Goal: Information Seeking & Learning: Learn about a topic

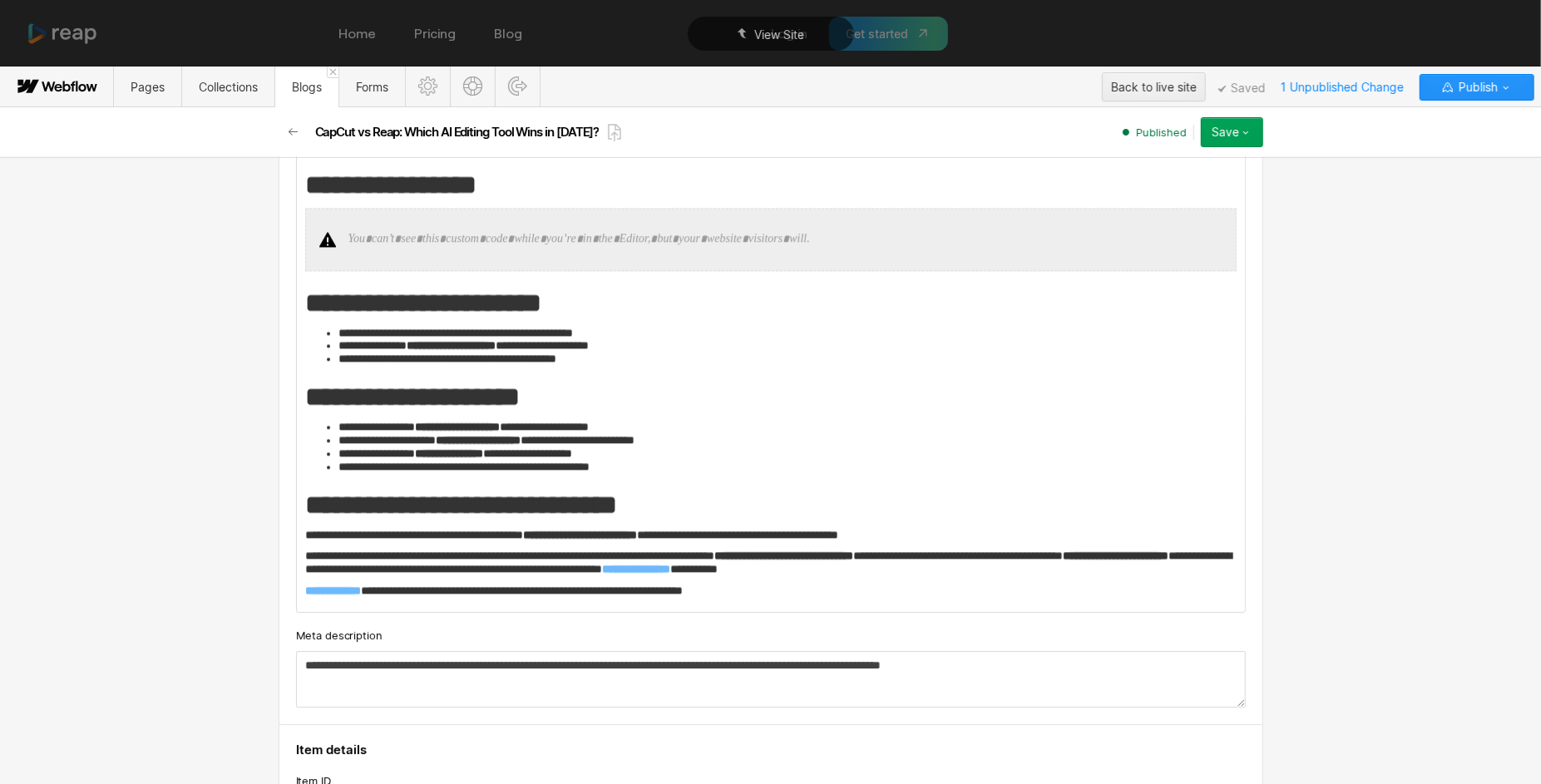
scroll to position [3951, 0]
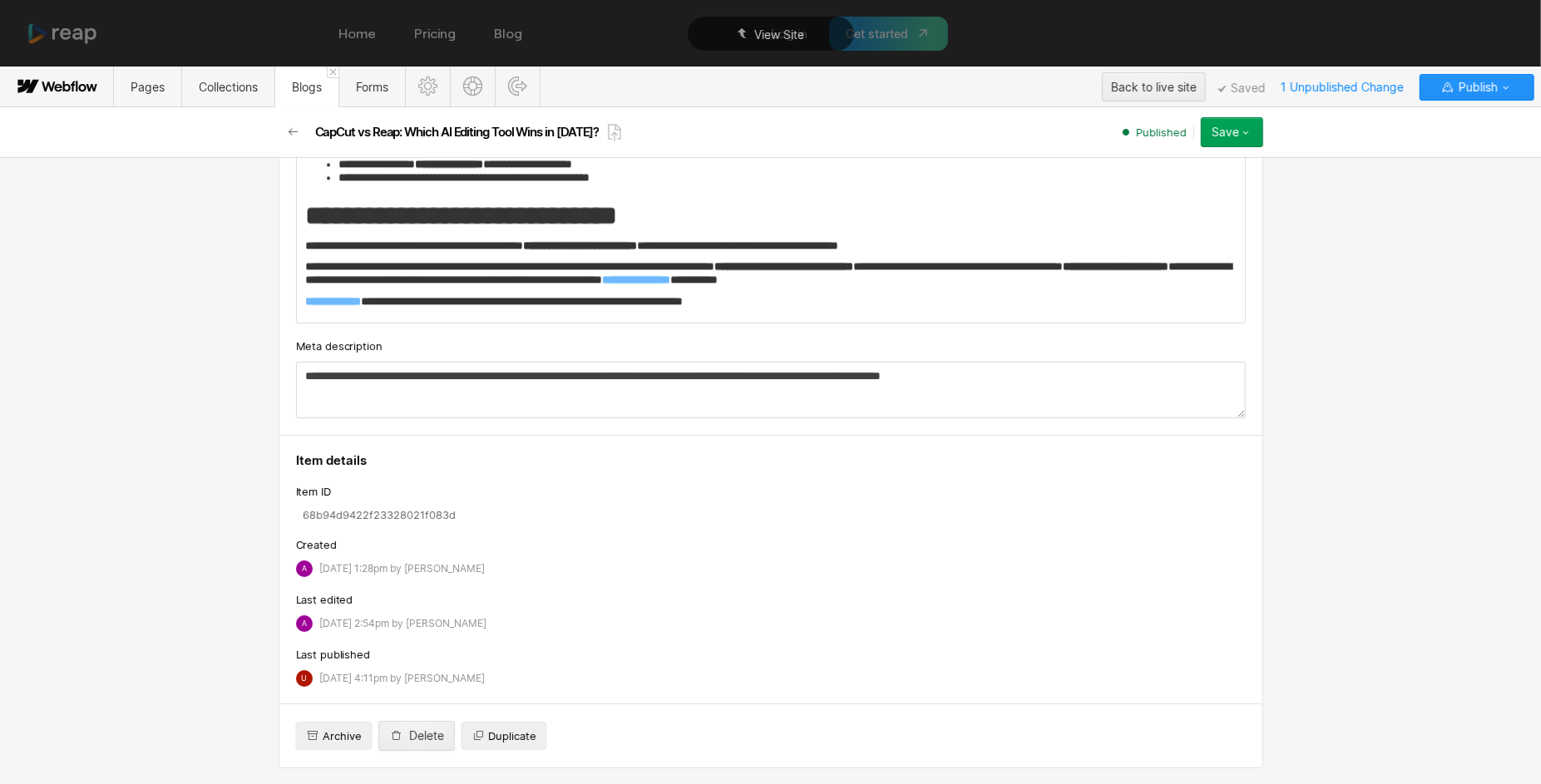
click at [877, 303] on p "**********" at bounding box center [771, 301] width 933 height 13
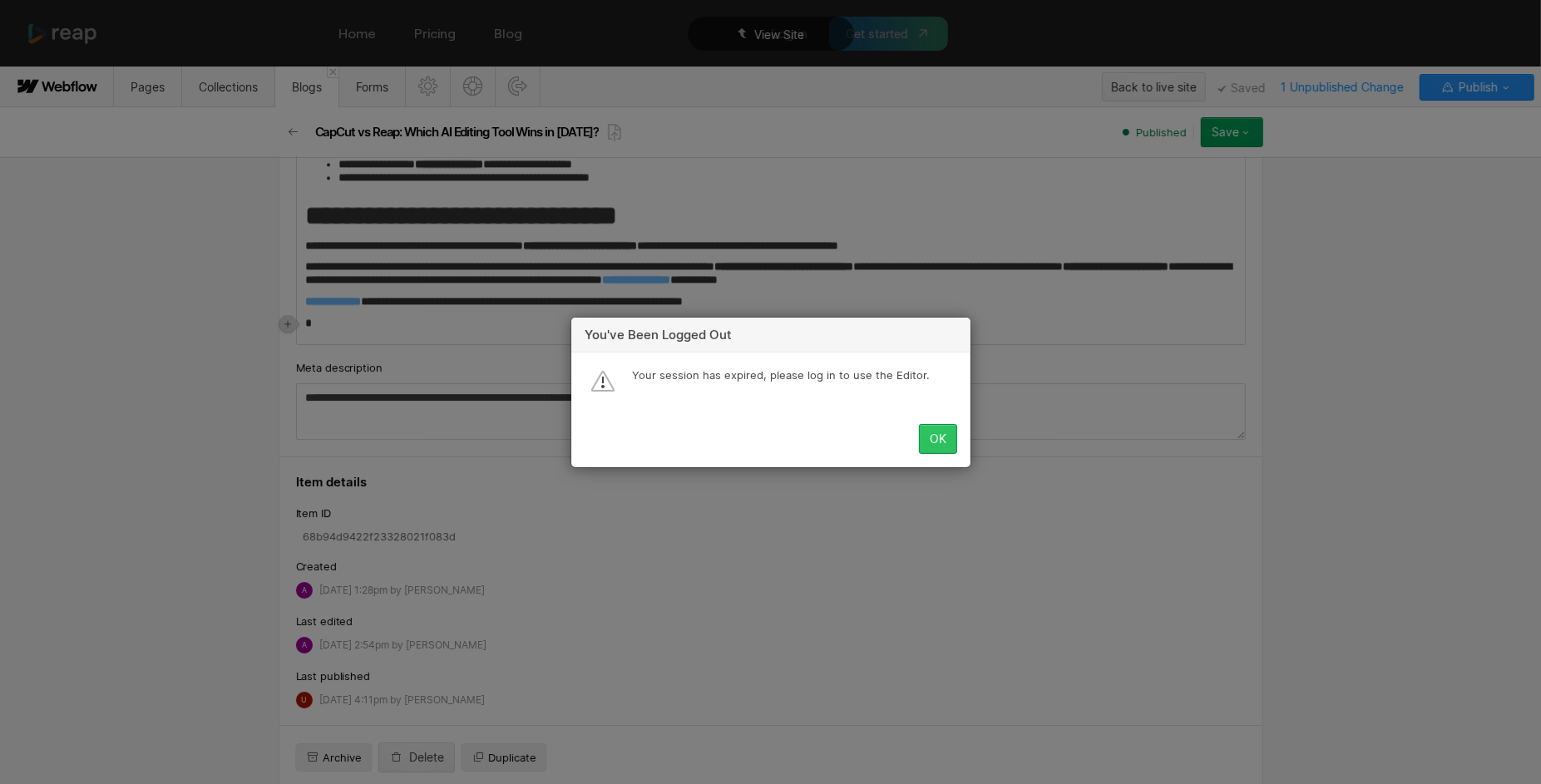
click at [930, 432] on div "OK" at bounding box center [938, 438] width 17 height 13
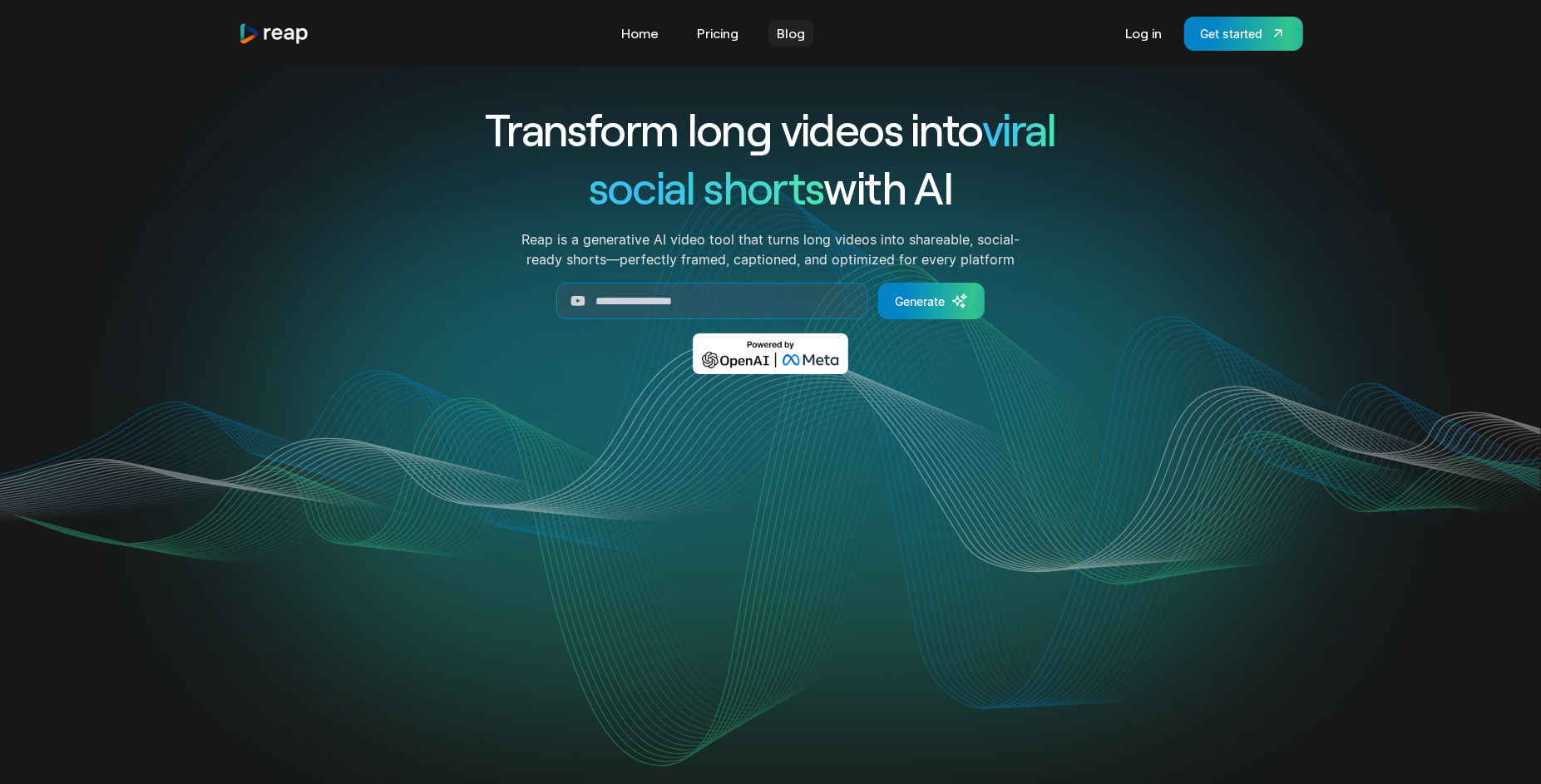
click at [786, 43] on link "Blog" at bounding box center [790, 34] width 45 height 27
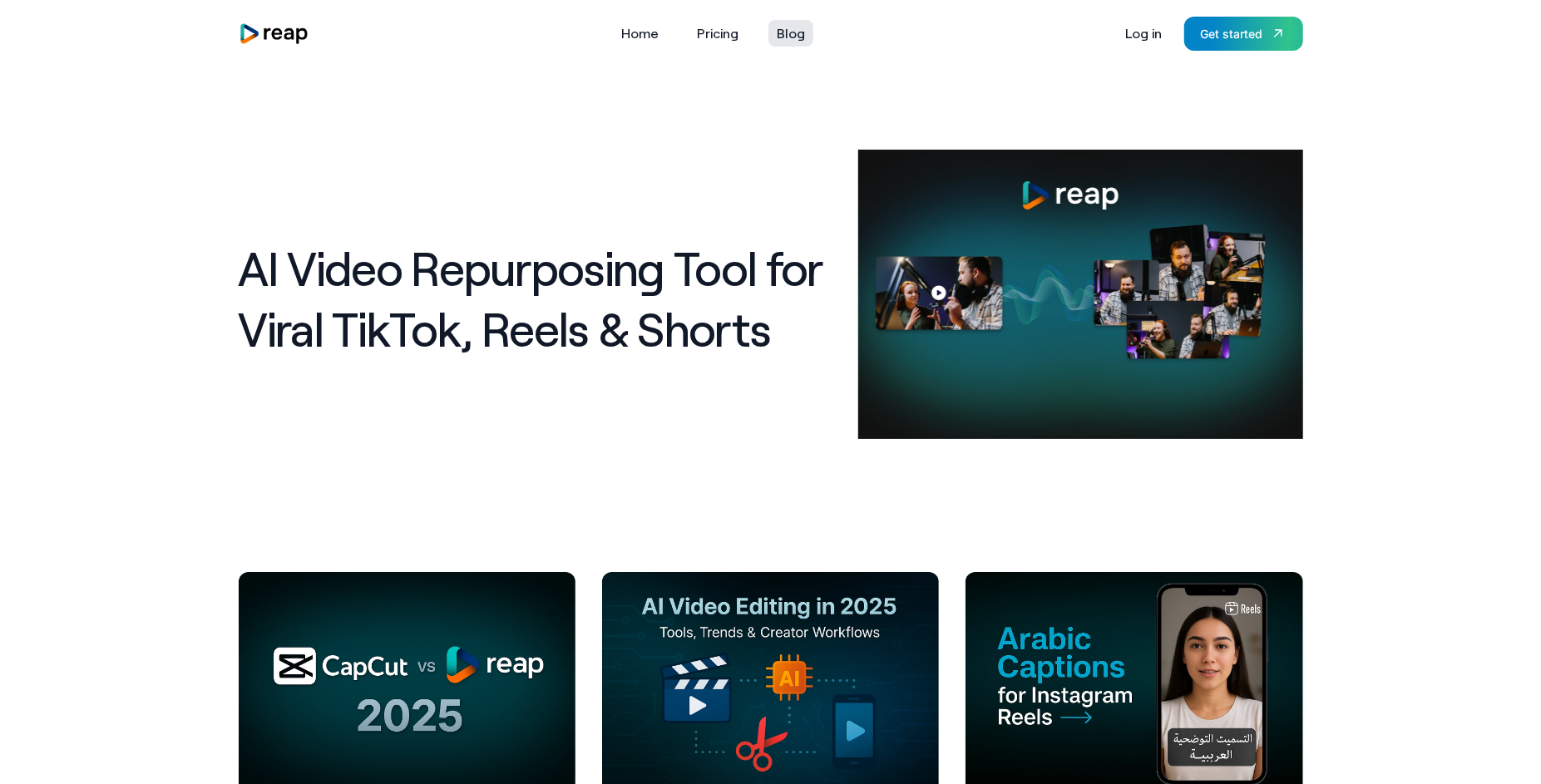
click at [787, 39] on link "Blog" at bounding box center [790, 34] width 45 height 27
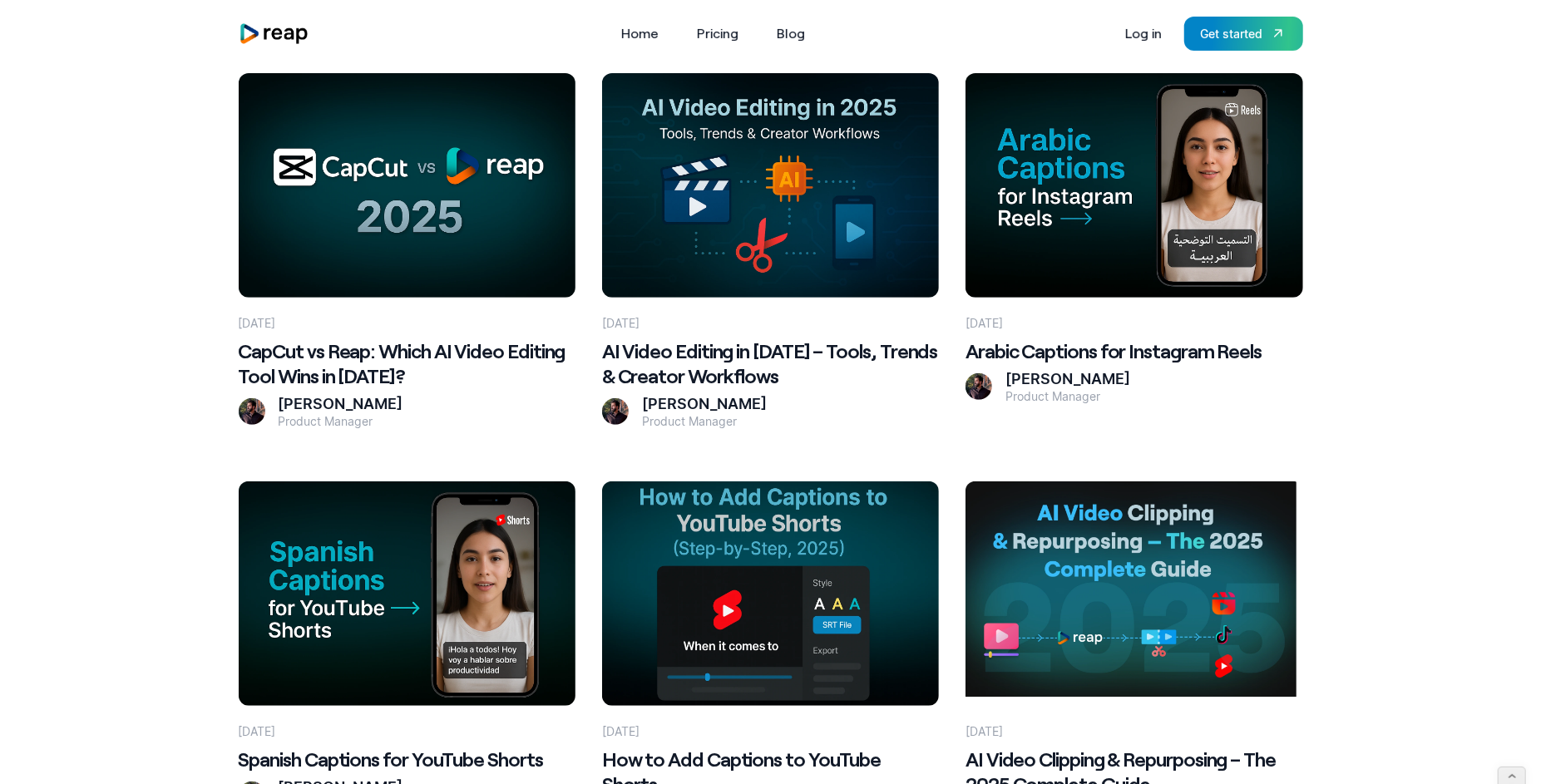
click at [477, 260] on 2025\? at bounding box center [407, 186] width 337 height 225
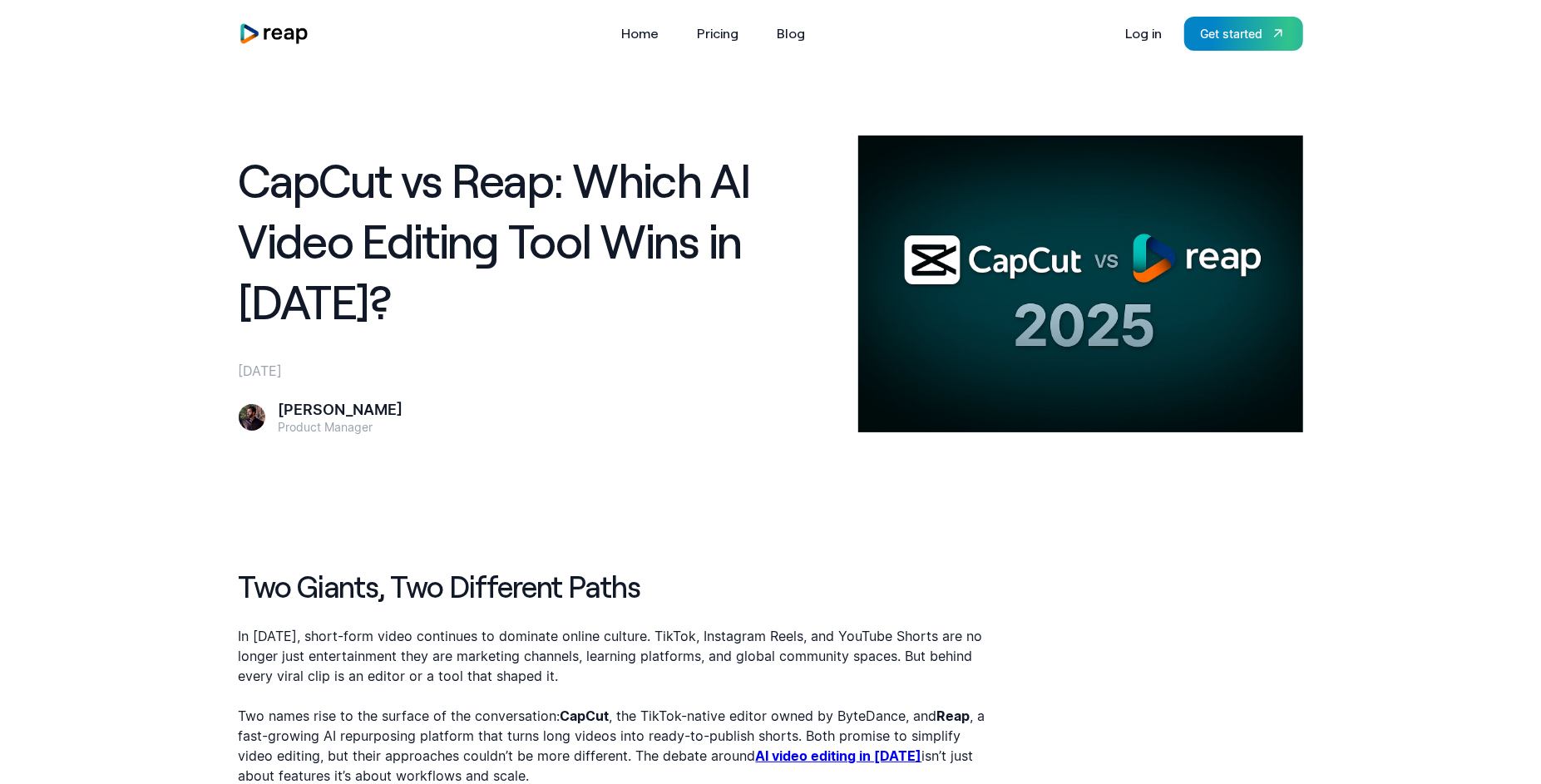
scroll to position [7, 0]
